Goal: Check status: Check status

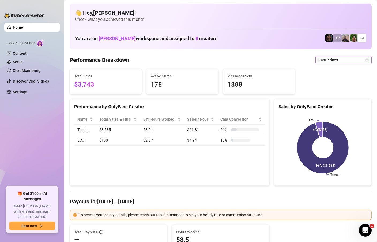
click at [367, 59] on icon "calendar" at bounding box center [367, 59] width 3 height 3
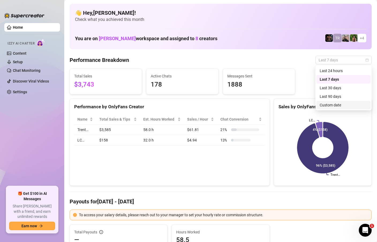
click at [336, 105] on div "Custom date" at bounding box center [344, 105] width 48 height 6
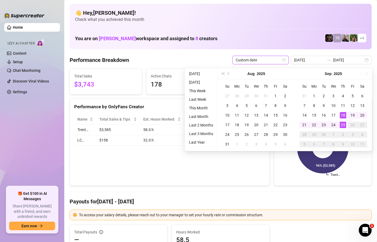
type input "[DATE]"
click at [341, 126] on div "25" at bounding box center [343, 125] width 6 height 6
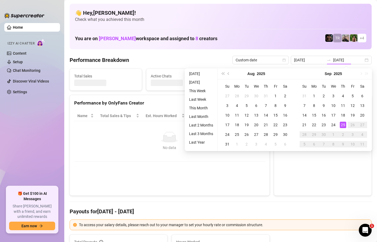
type input "[DATE]"
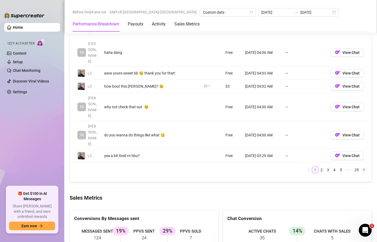
scroll to position [644, 0]
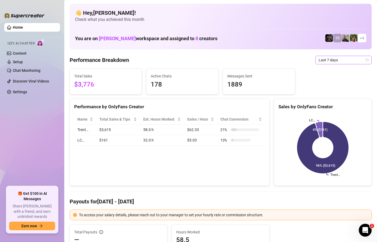
click at [368, 57] on span "Last 7 days" at bounding box center [344, 60] width 50 height 8
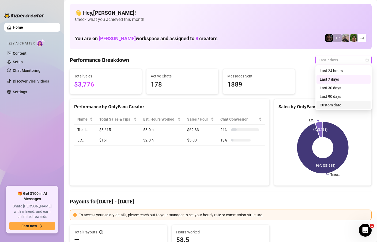
click at [328, 106] on div "Custom date" at bounding box center [344, 105] width 48 height 6
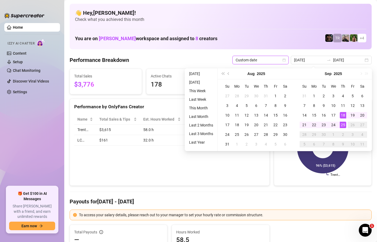
type input "[DATE]"
click at [343, 126] on div "25" at bounding box center [343, 125] width 6 height 6
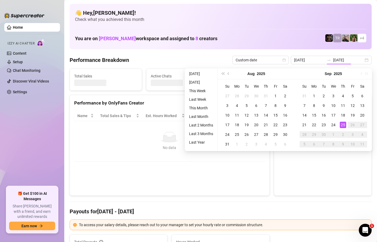
type input "[DATE]"
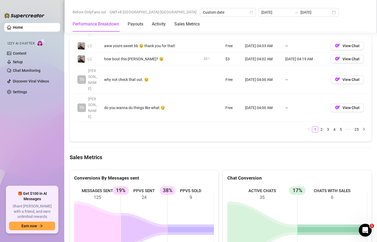
scroll to position [693, 0]
